Goal: Information Seeking & Learning: Learn about a topic

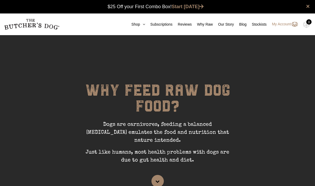
scroll to position [0, 0]
click at [140, 25] on icon at bounding box center [142, 24] width 5 height 4
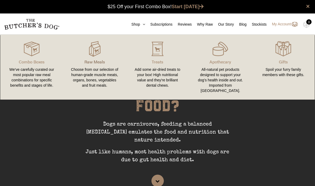
click at [95, 60] on p "Raw Meals" at bounding box center [94, 62] width 50 height 6
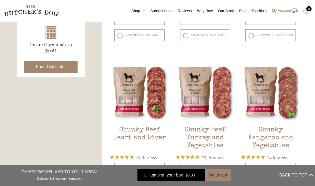
scroll to position [242, 0]
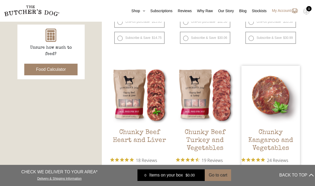
click at [285, 142] on h2 "Chunky Kangaroo and Vegetables" at bounding box center [270, 140] width 58 height 25
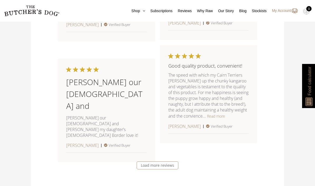
scroll to position [878, 0]
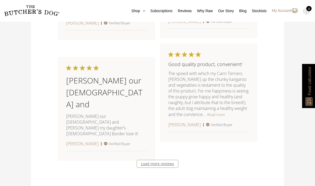
click at [173, 168] on link "Load more reviews" at bounding box center [158, 164] width 42 height 8
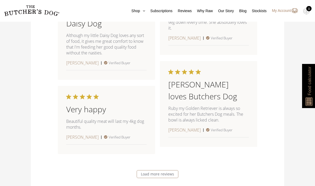
scroll to position [1248, 0]
click at [175, 177] on link "Load more reviews" at bounding box center [158, 173] width 42 height 8
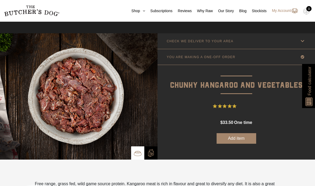
scroll to position [0, 0]
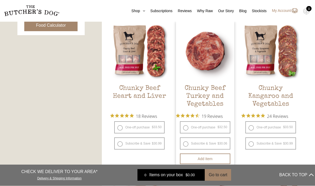
scroll to position [286, 0]
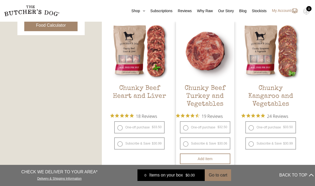
click at [222, 64] on img at bounding box center [205, 51] width 58 height 58
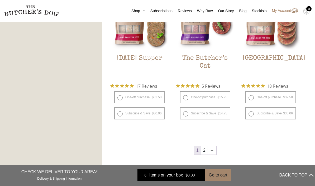
scroll to position [614, 0]
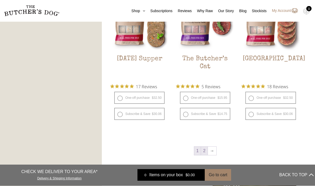
click at [208, 153] on link "2" at bounding box center [204, 151] width 7 height 8
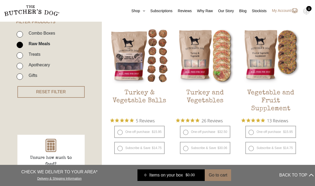
scroll to position [132, 0]
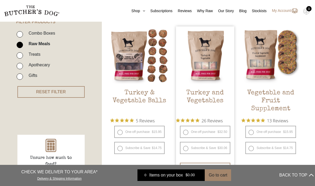
click at [221, 94] on h2 "Turkey and Vegetables" at bounding box center [205, 101] width 58 height 25
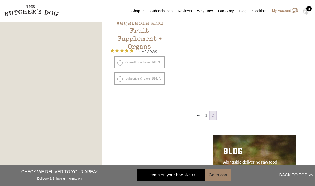
scroll to position [351, 0]
click at [208, 116] on link "1" at bounding box center [206, 115] width 7 height 8
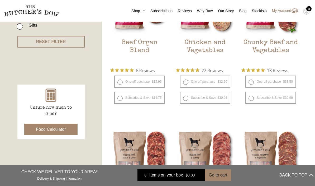
scroll to position [169, 0]
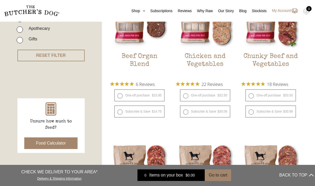
click at [66, 143] on button "Food Calculator" at bounding box center [51, 143] width 54 height 12
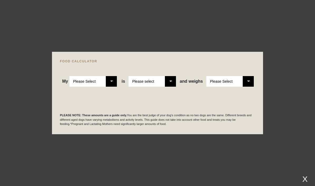
click at [114, 87] on select "Please Select Adult Dog Puppy" at bounding box center [92, 81] width 47 height 11
select select "puppy"
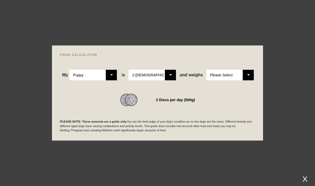
click at [245, 80] on select "Please Select 1kg 2kg 3kg 4kg 5kg 6kg 7kg 8kg 9kg 10kg 11kg 12kg 13kg 14kg 15kg…" at bounding box center [229, 75] width 47 height 11
click at [252, 80] on select "Please Select 1kg 2kg 3kg 4kg 5kg 6kg 7kg 8kg 9kg 10kg 11kg 12kg 13kg 14kg 15kg…" at bounding box center [229, 75] width 47 height 11
click at [247, 80] on select "Please Select 1kg 2kg 3kg 4kg 5kg 6kg 7kg 8kg 9kg 10kg 11kg 12kg 13kg 14kg 15kg…" at bounding box center [229, 75] width 47 height 11
click at [251, 80] on select "Please Select 1kg 2kg 3kg 4kg 5kg 6kg 7kg 8kg 9kg 10kg 11kg 12kg 13kg 14kg 15kg…" at bounding box center [229, 75] width 47 height 11
click at [290, 102] on div at bounding box center [157, 93] width 315 height 186
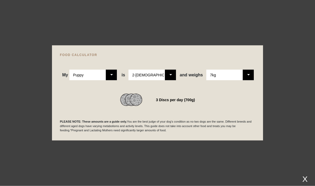
scroll to position [0, 0]
click at [250, 79] on select "Please Select 1kg 2kg 3kg 4kg 5kg 6kg 7kg 8kg 9kg 10kg 11kg 12kg 13kg 14kg 15kg…" at bounding box center [229, 75] width 47 height 11
select select "5"
